Goal: Task Accomplishment & Management: Complete application form

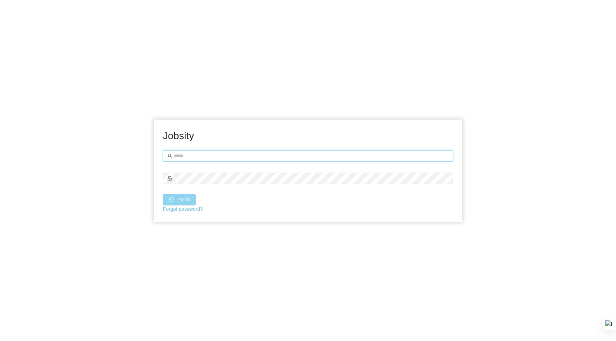
type input "**********"
click at [186, 201] on button "Log in" at bounding box center [179, 199] width 33 height 11
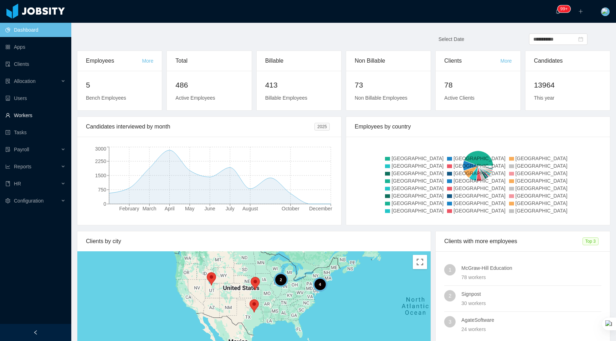
click at [36, 118] on link "Workers" at bounding box center [35, 115] width 60 height 14
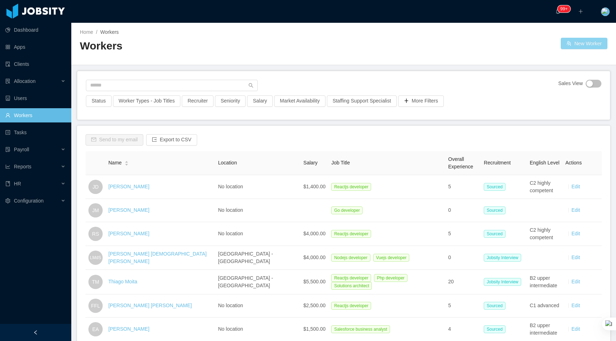
click at [572, 47] on button "New Worker" at bounding box center [583, 43] width 47 height 11
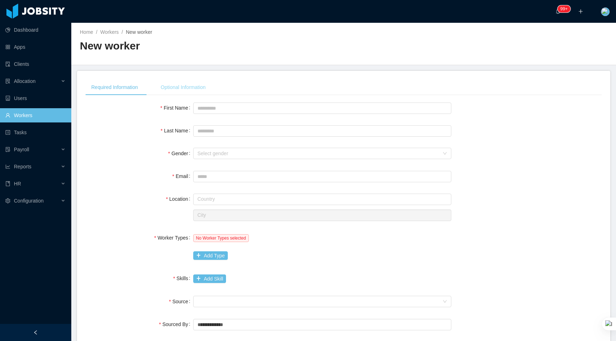
click at [198, 91] on div "Optional Information" at bounding box center [183, 87] width 56 height 16
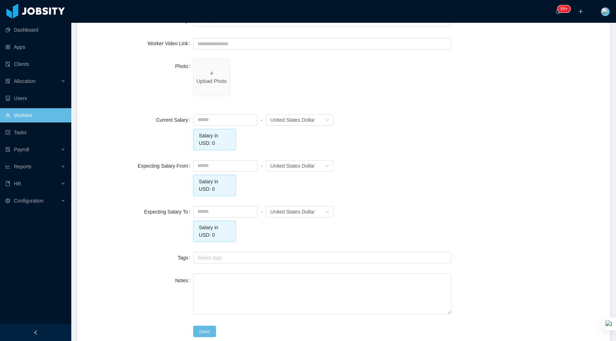
scroll to position [292, 0]
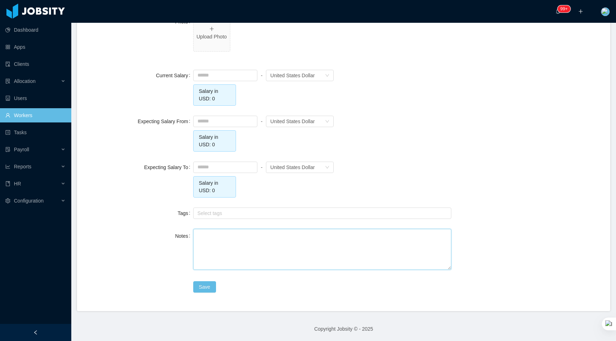
click at [245, 252] on textarea "Notes" at bounding box center [322, 249] width 258 height 41
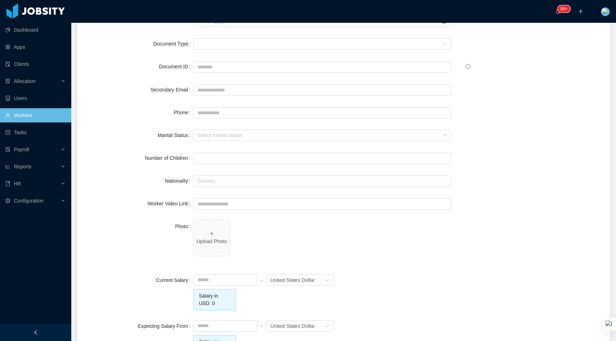
scroll to position [0, 0]
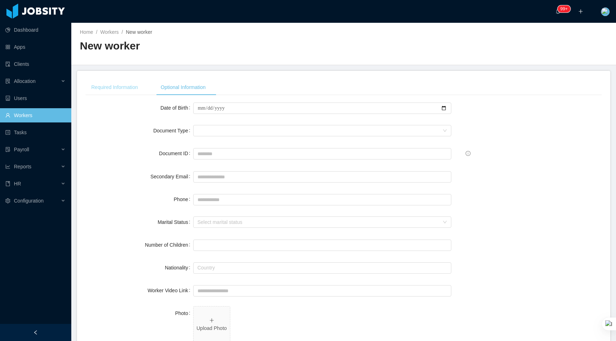
click at [131, 92] on div "Required Information" at bounding box center [114, 87] width 58 height 16
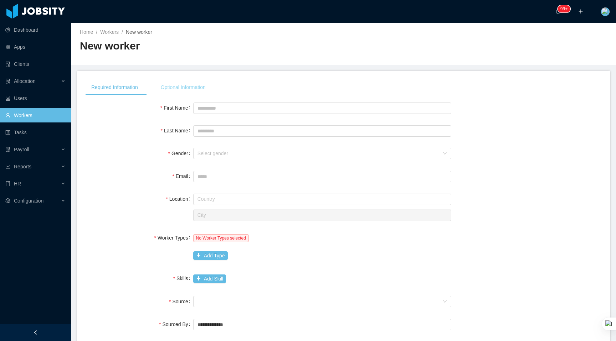
click at [203, 94] on div "Optional Information" at bounding box center [183, 87] width 56 height 16
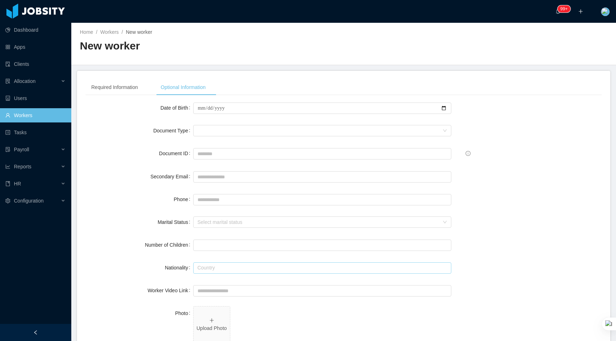
scroll to position [292, 0]
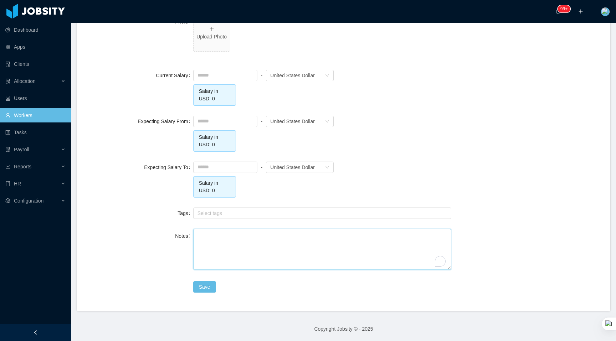
click at [385, 260] on textarea "Notes" at bounding box center [322, 249] width 258 height 41
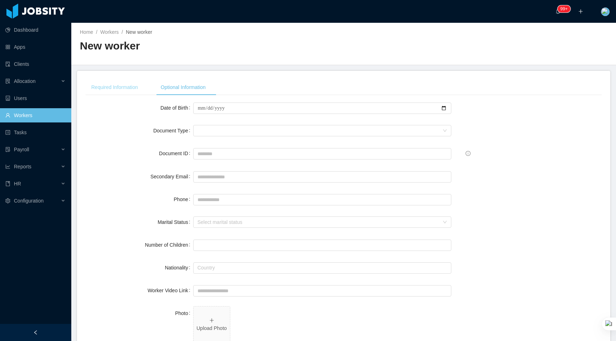
click at [120, 87] on div "Required Information" at bounding box center [114, 87] width 58 height 16
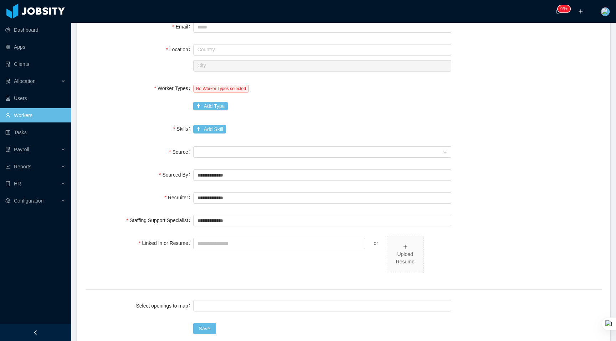
scroll to position [191, 0]
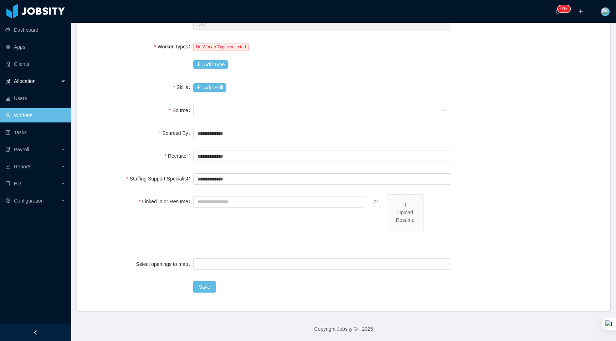
click at [30, 86] on div "Allocation" at bounding box center [35, 81] width 71 height 14
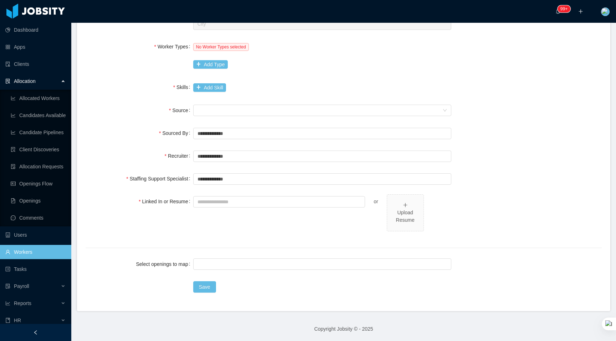
click at [110, 142] on div "**********" at bounding box center [343, 95] width 516 height 370
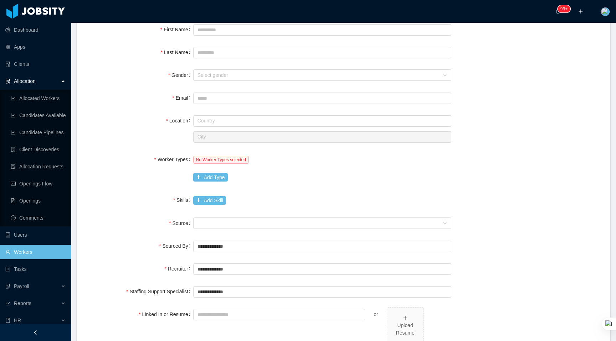
scroll to position [0, 0]
